Goal: Navigation & Orientation: Understand site structure

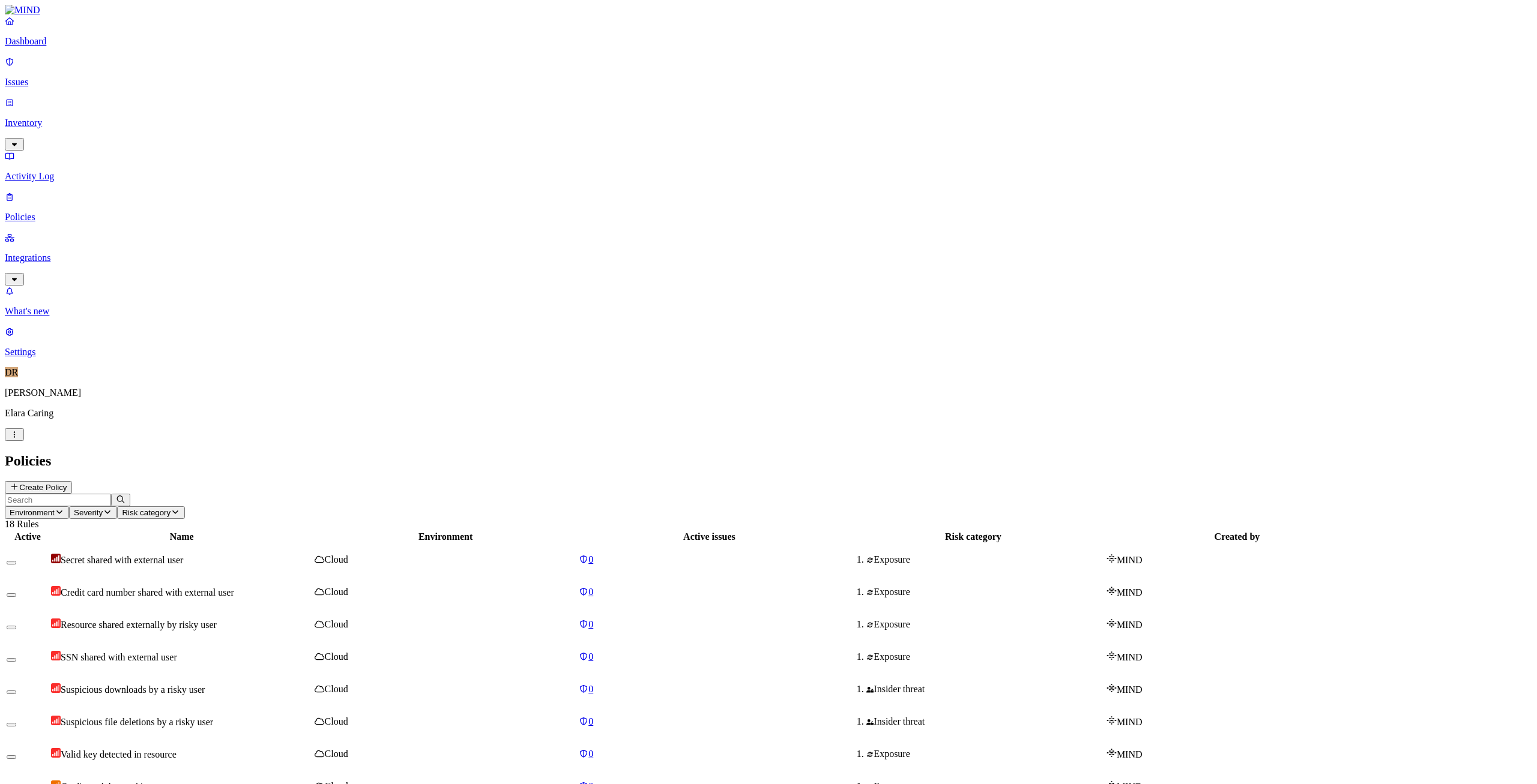
click at [65, 117] on p "Inventory" at bounding box center [768, 122] width 1527 height 11
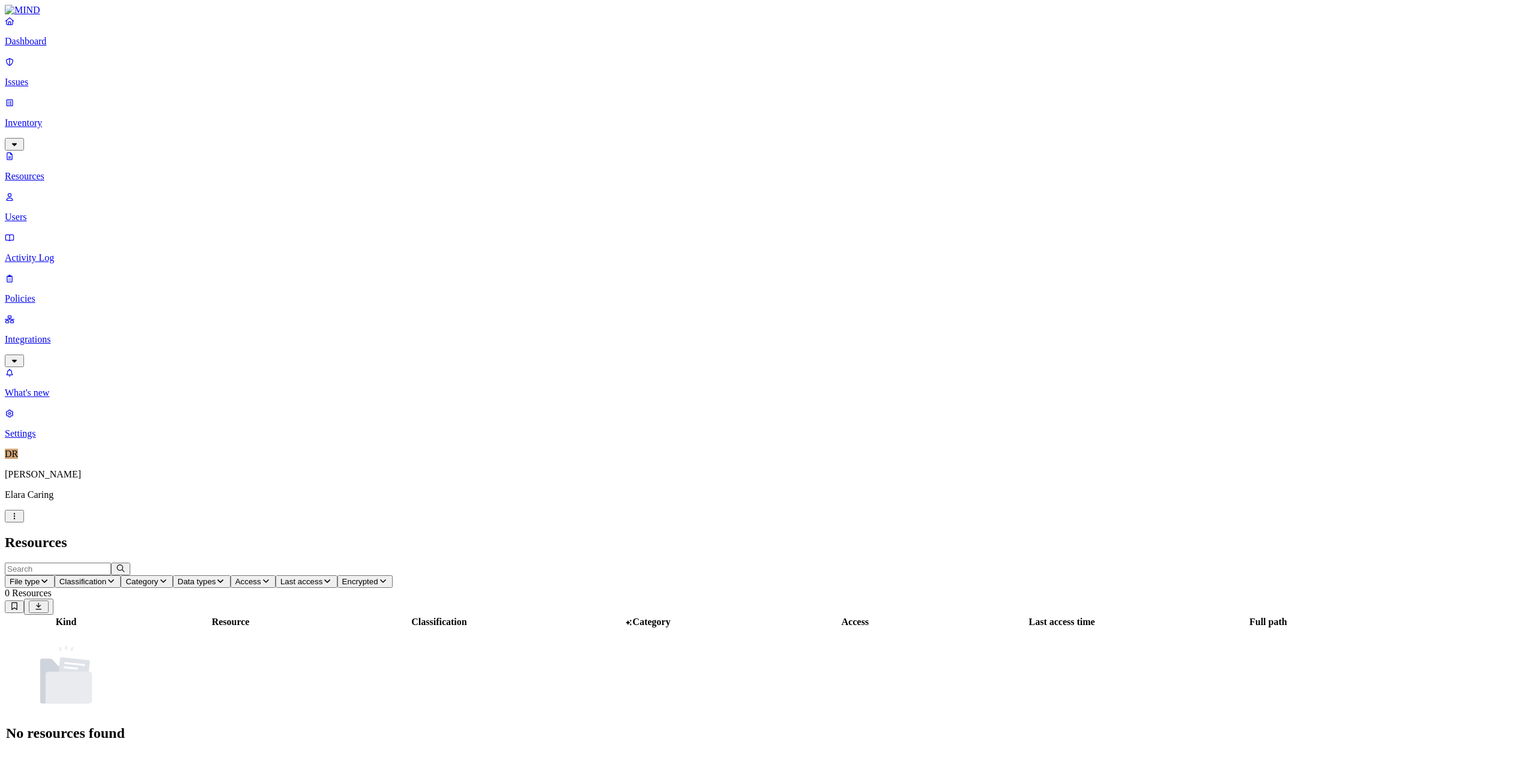
click at [43, 77] on p "Issues" at bounding box center [768, 82] width 1527 height 11
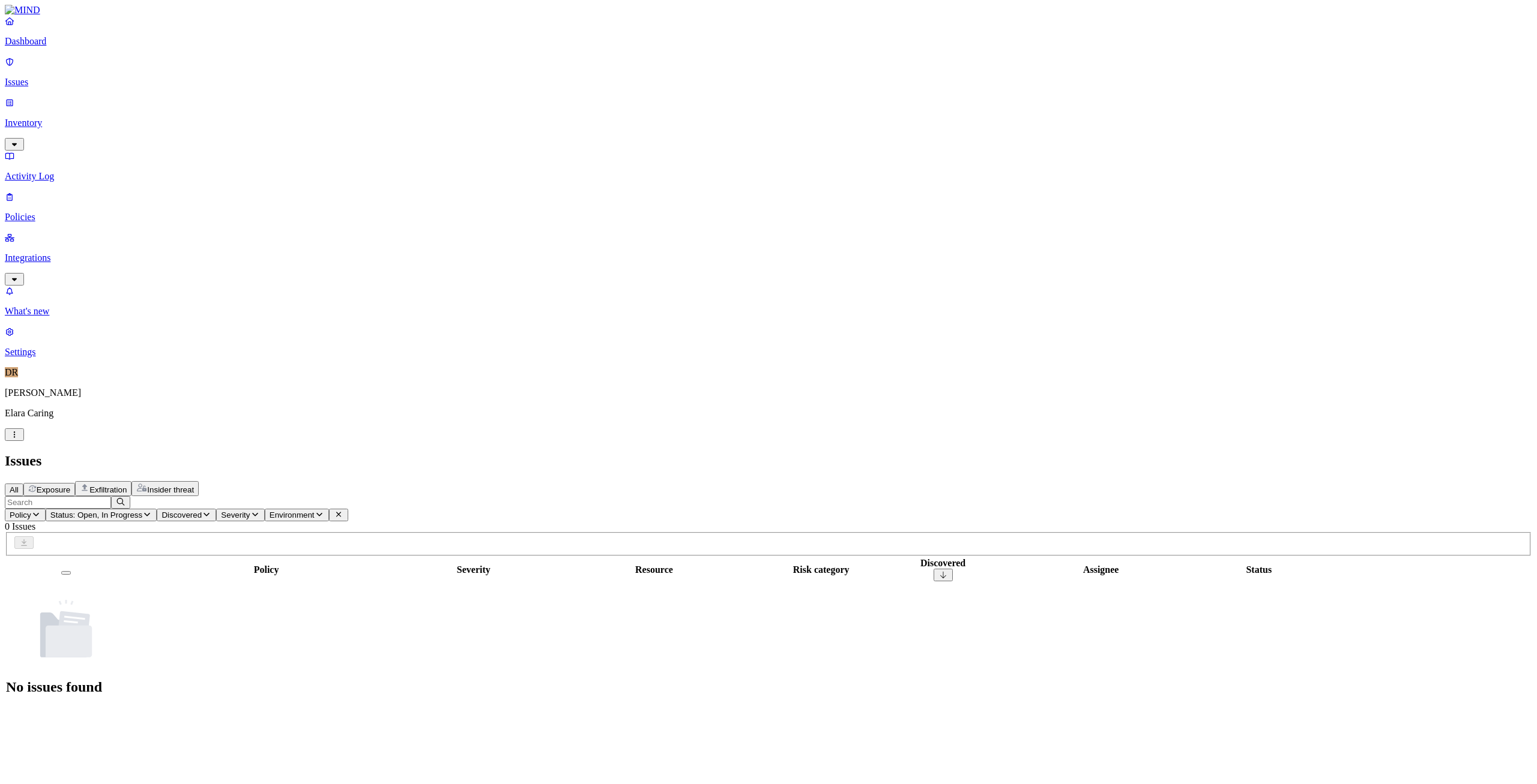
click at [54, 212] on p "Policies" at bounding box center [768, 217] width 1527 height 11
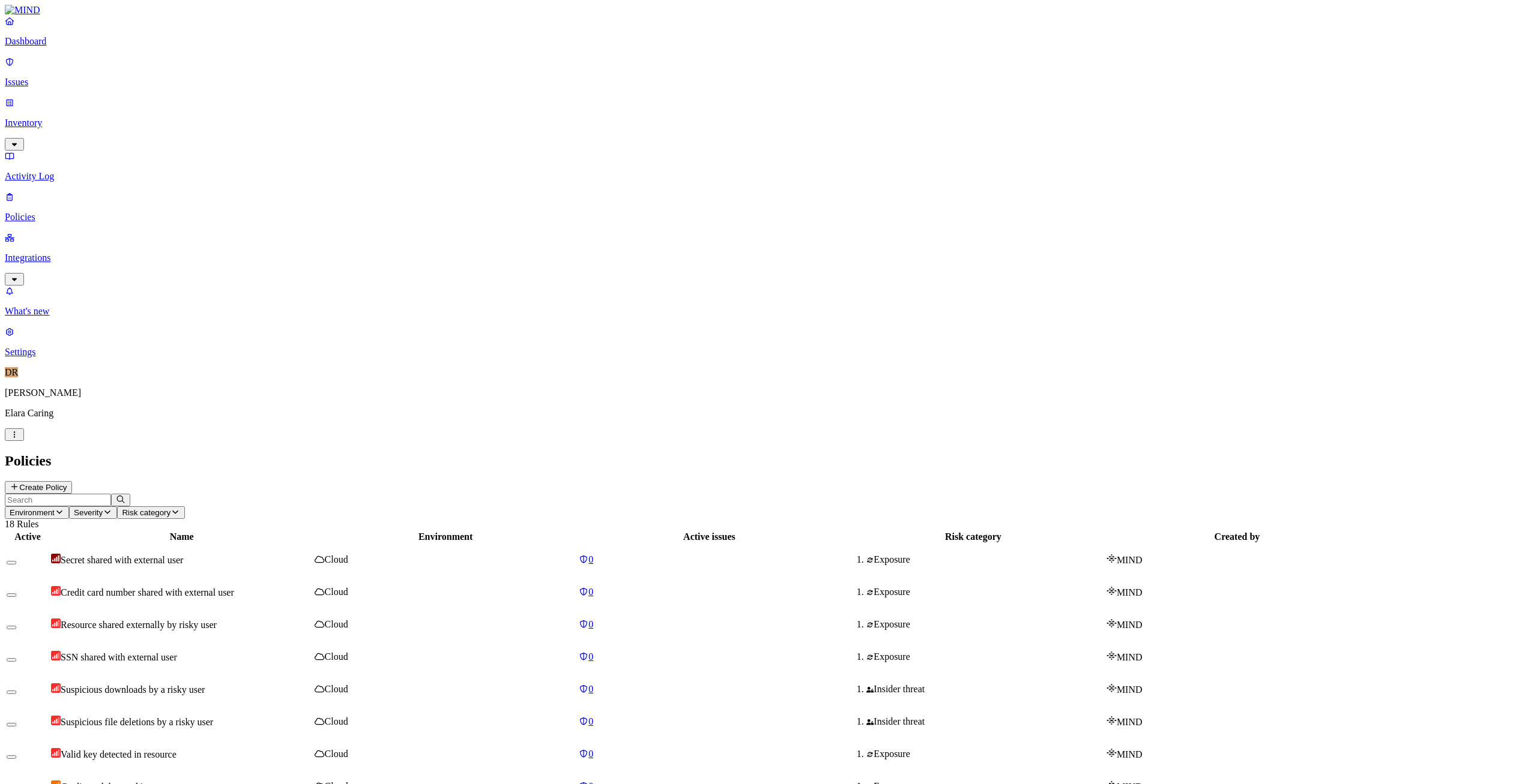
click at [63, 47] on p "Dashboard" at bounding box center [768, 41] width 1527 height 11
